Goal: Task Accomplishment & Management: Use online tool/utility

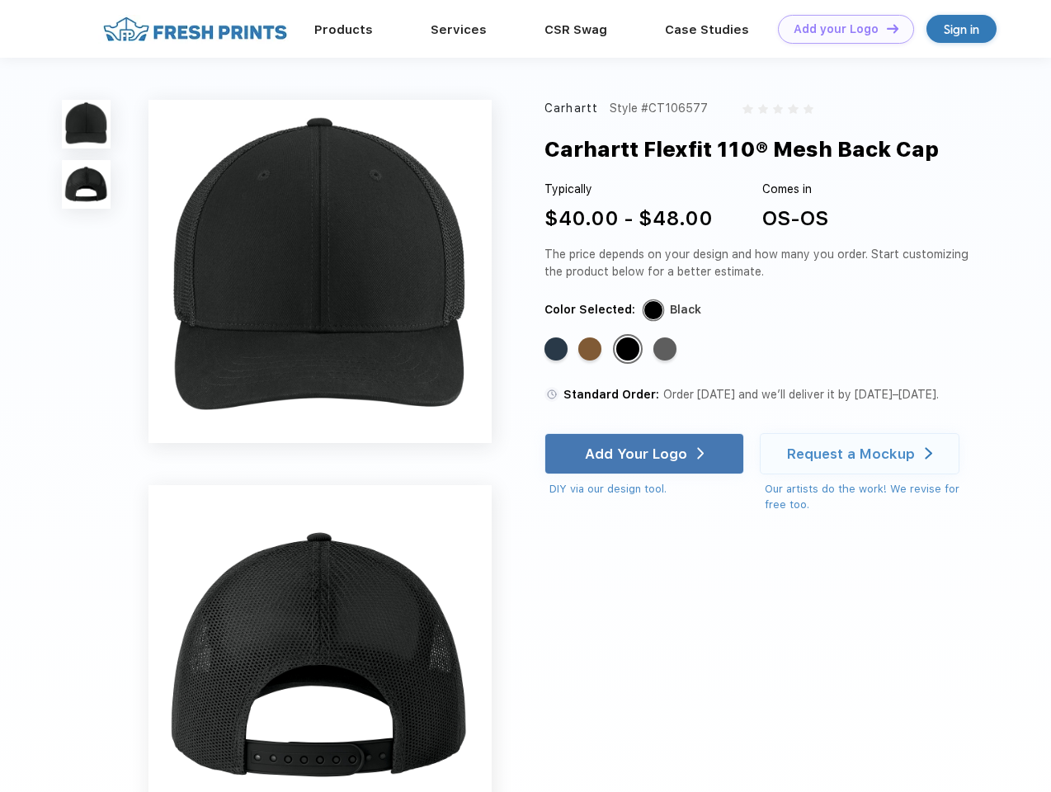
click at [840, 29] on link "Add your Logo Design Tool" at bounding box center [846, 29] width 136 height 29
click at [0, 0] on div "Design Tool" at bounding box center [0, 0] width 0 height 0
click at [885, 28] on link "Add your Logo Design Tool" at bounding box center [846, 29] width 136 height 29
click at [87, 124] on img at bounding box center [86, 124] width 49 height 49
click at [87, 185] on img at bounding box center [86, 184] width 49 height 49
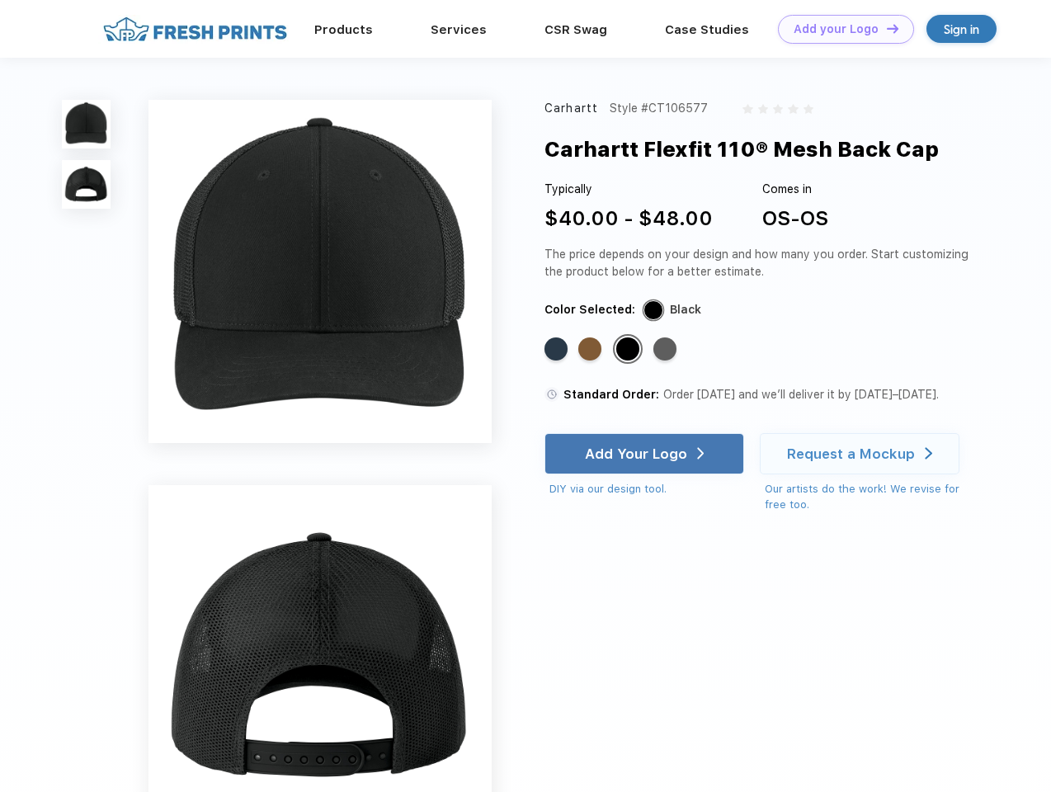
click at [558, 350] on div "Standard Color" at bounding box center [555, 348] width 23 height 23
click at [591, 350] on div "Standard Color" at bounding box center [589, 348] width 23 height 23
click at [629, 350] on div "Standard Color" at bounding box center [627, 348] width 23 height 23
click at [666, 350] on div "Standard Color" at bounding box center [664, 348] width 23 height 23
click at [646, 454] on div "Add Your Logo" at bounding box center [636, 453] width 102 height 16
